Goal: Task Accomplishment & Management: Complete application form

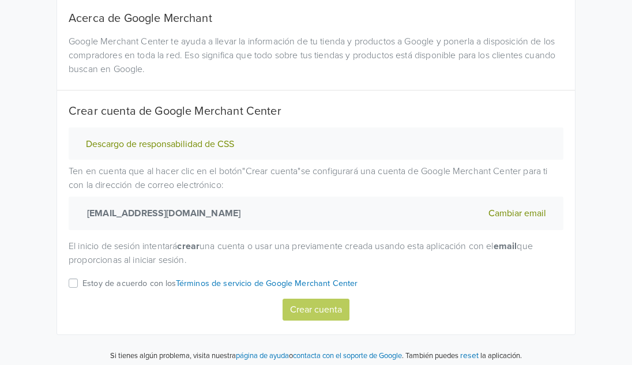
scroll to position [108, 0]
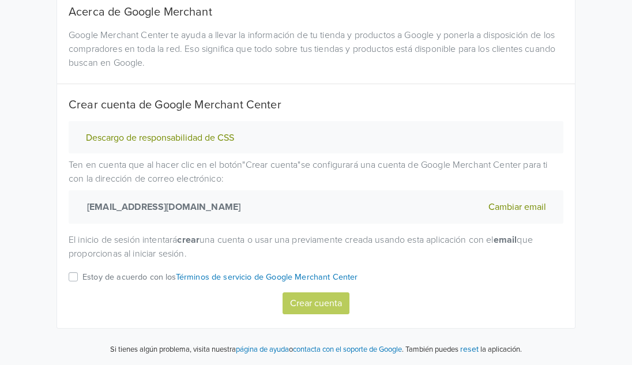
click at [82, 277] on label "Estoy de acuerdo con los Términos de servicio de Google Merchant Center" at bounding box center [220, 281] width 276 height 22
click at [0, 0] on input "Estoy de acuerdo con los Términos de servicio de Google Merchant Center" at bounding box center [0, 0] width 0 height 0
click at [309, 299] on button "Crear cuenta" at bounding box center [315, 303] width 67 height 22
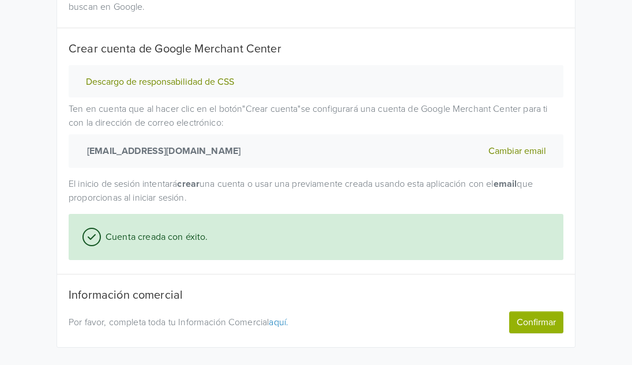
scroll to position [183, 0]
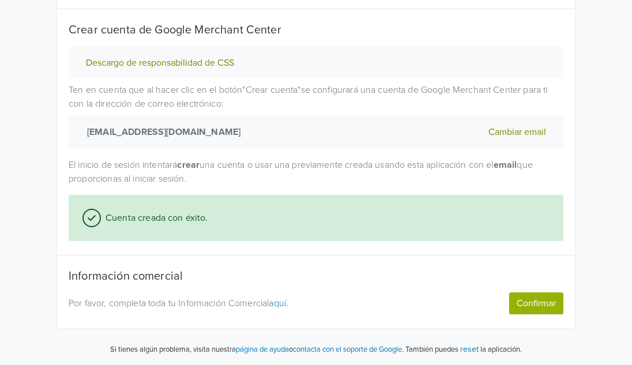
click at [540, 307] on button "Confirmar" at bounding box center [536, 303] width 54 height 22
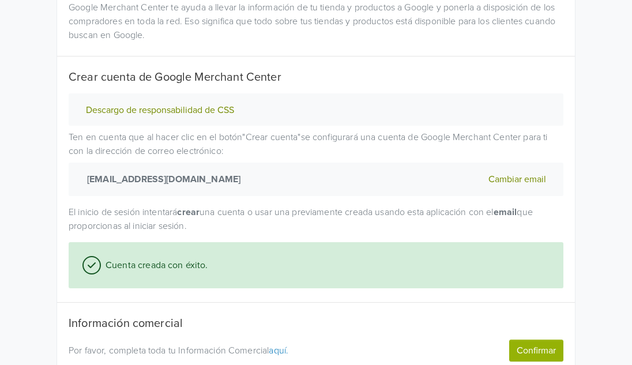
scroll to position [248, 0]
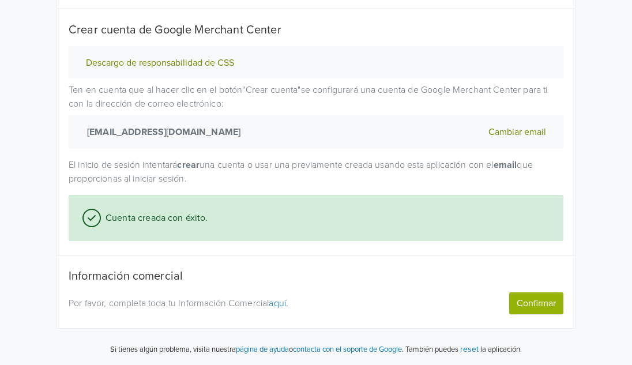
click at [280, 301] on link "aquí." at bounding box center [279, 303] width 20 height 12
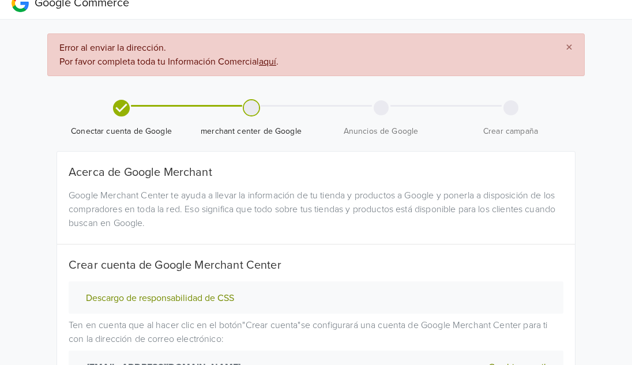
scroll to position [0, 0]
